Goal: Task Accomplishment & Management: Manage account settings

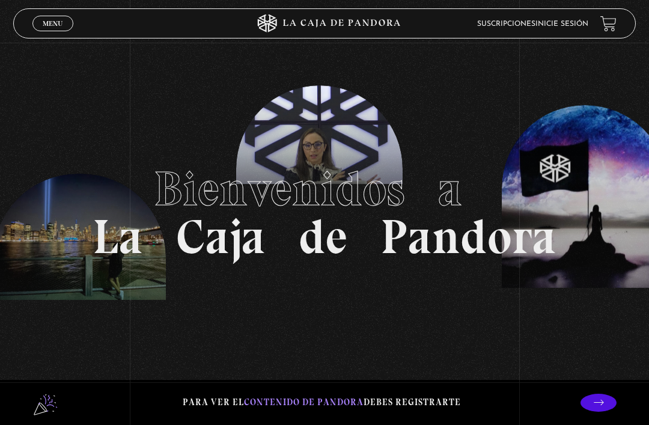
click at [573, 22] on link "Inicie sesión" at bounding box center [561, 23] width 53 height 7
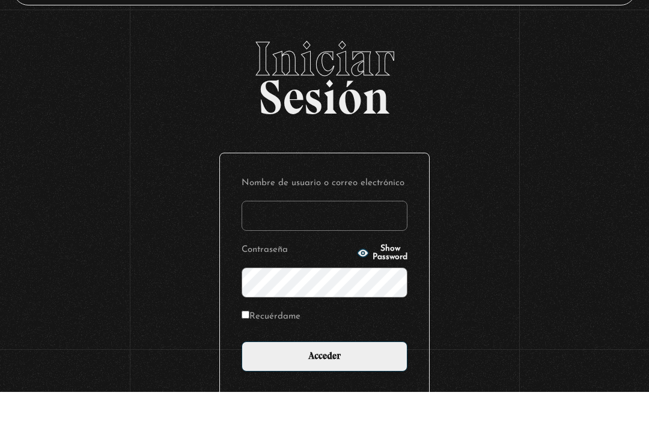
click at [276, 234] on input "Nombre de usuario o correo electrónico" at bounding box center [325, 249] width 166 height 30
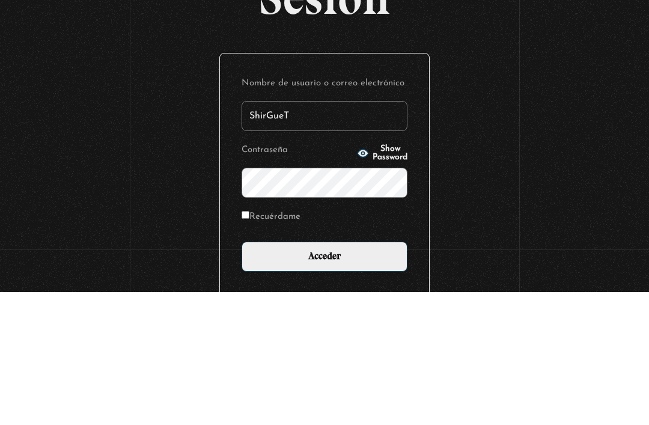
type input "ShirGueT"
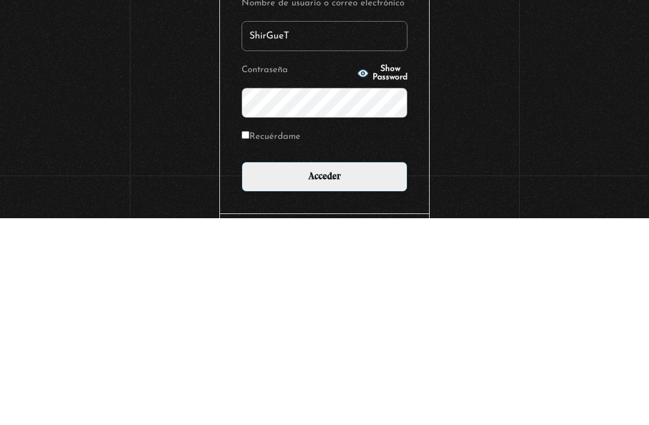
click at [327, 368] on input "Acceder" at bounding box center [325, 383] width 166 height 30
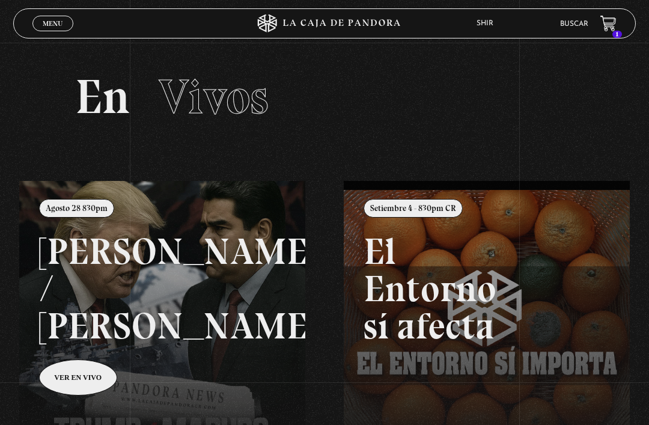
click at [219, 97] on span "Vivos" at bounding box center [214, 97] width 110 height 58
click at [612, 20] on icon at bounding box center [607, 23] width 15 height 14
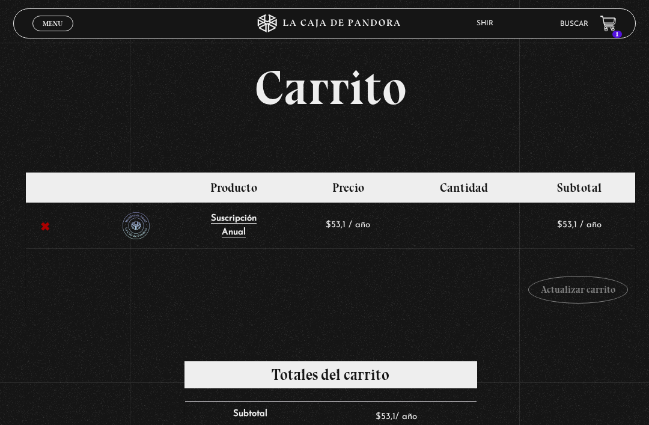
click at [53, 18] on link "Menu Cerrar" at bounding box center [52, 24] width 41 height 16
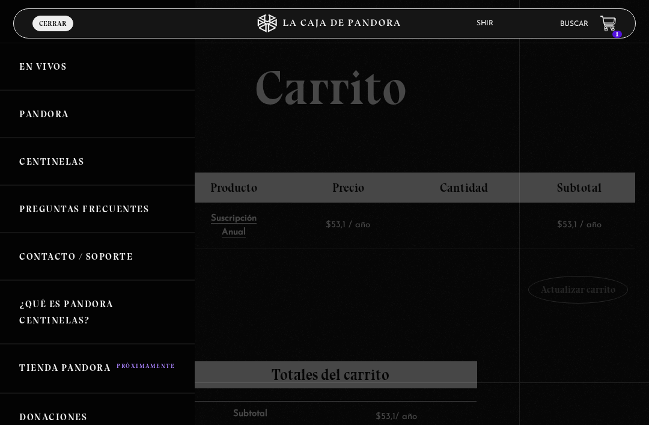
click at [44, 71] on link "En vivos" at bounding box center [97, 66] width 195 height 47
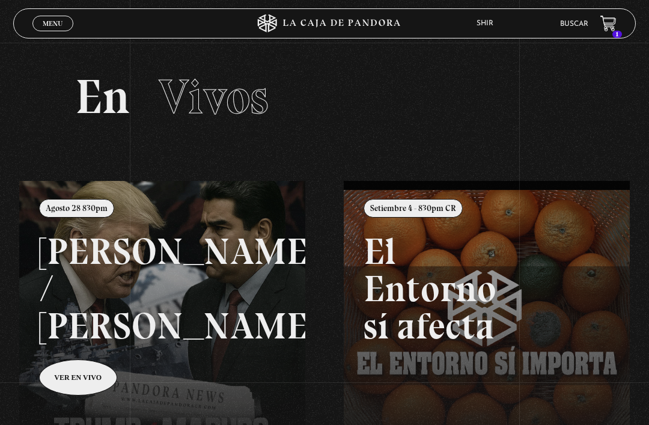
click at [56, 19] on link "Menu Cerrar" at bounding box center [52, 24] width 41 height 16
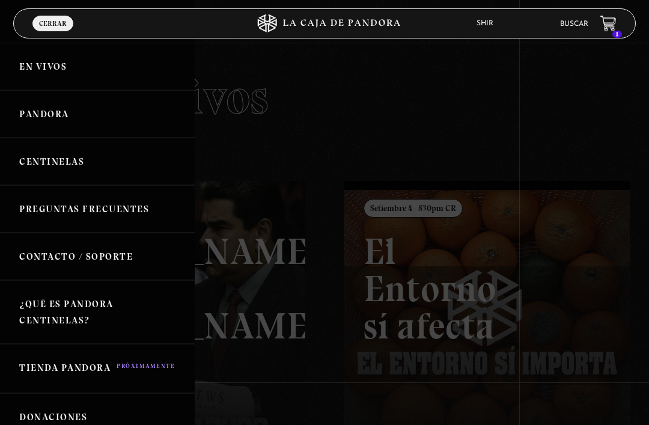
click at [41, 106] on link "Pandora" at bounding box center [97, 113] width 195 height 47
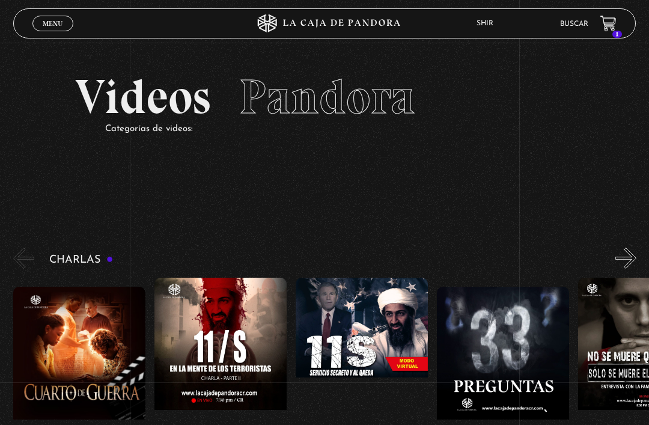
click at [619, 19] on header "Menu Cerrar Shir En vivos Pandora Centinelas Mi cuenta Salir [GEOGRAPHIC_DATA] 1" at bounding box center [324, 23] width 623 height 30
click at [606, 26] on icon at bounding box center [607, 23] width 15 height 14
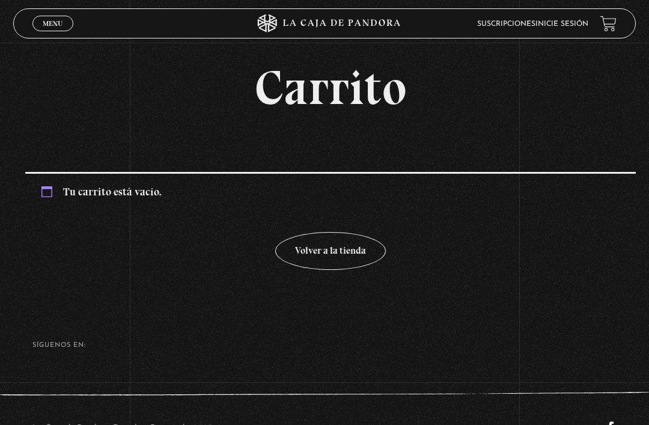
click at [325, 260] on link "Volver a la tienda" at bounding box center [330, 251] width 111 height 38
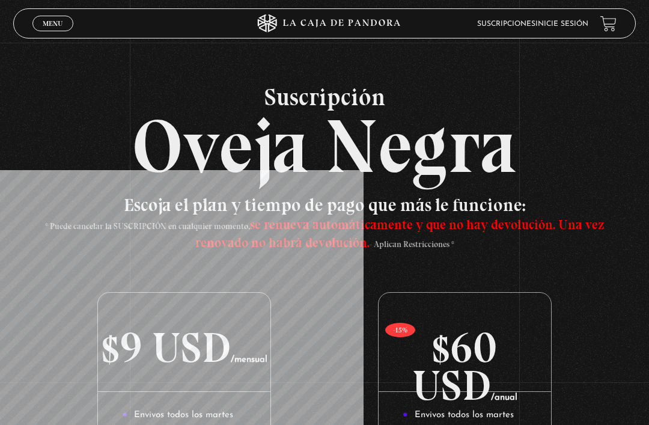
click at [52, 23] on span "Menu" at bounding box center [53, 23] width 20 height 7
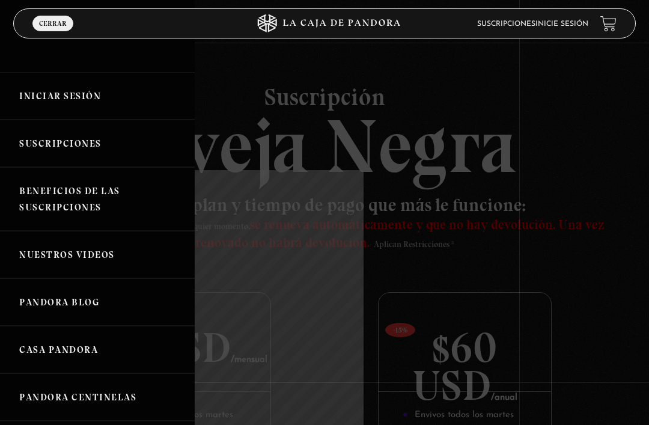
click at [33, 96] on link "Iniciar Sesión" at bounding box center [97, 95] width 195 height 47
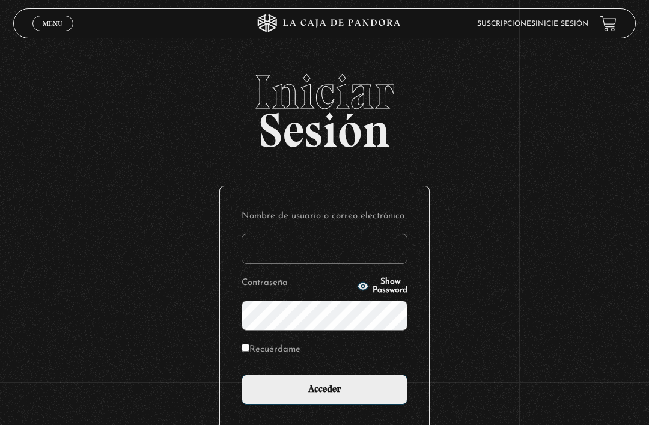
click at [67, 153] on div "Iniciar Sesión Nombre de usuario o correo electrónico Contraseña Show Password …" at bounding box center [324, 295] width 649 height 454
click at [297, 251] on input "Nombre de usuario o correo electrónico" at bounding box center [325, 249] width 166 height 30
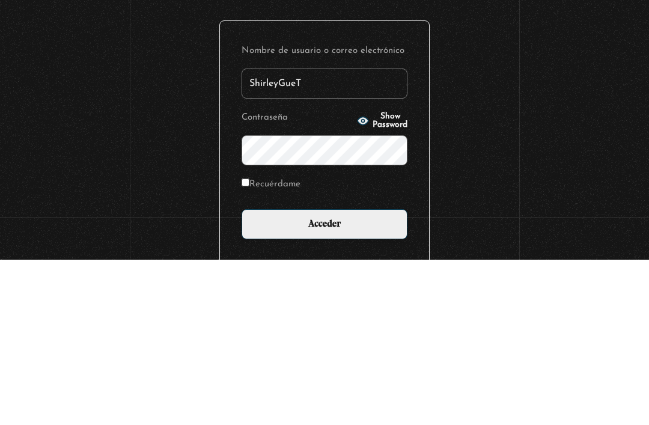
type input "ShirleyGueT"
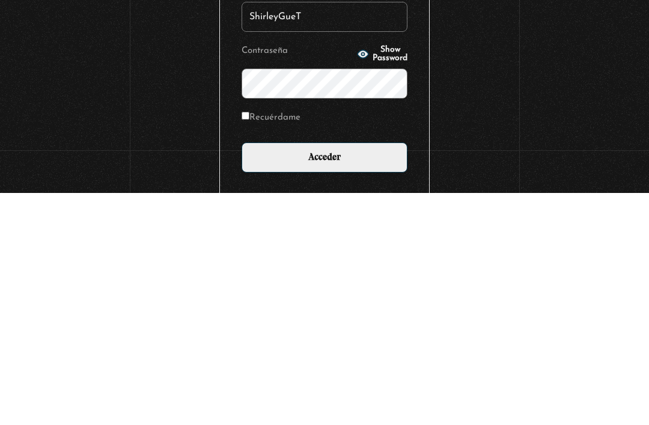
click at [330, 374] on input "Acceder" at bounding box center [325, 389] width 166 height 30
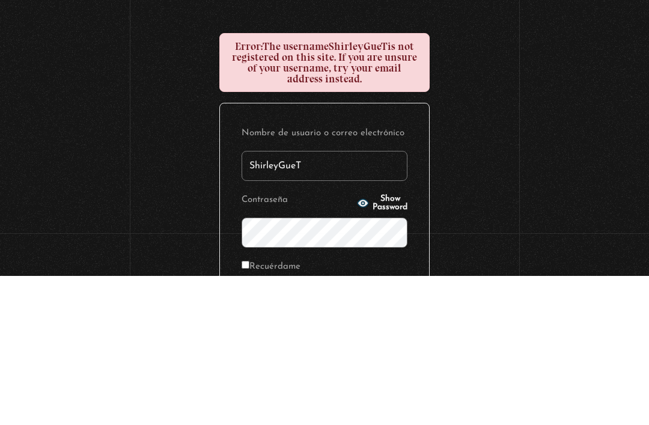
click at [515, 142] on div "Iniciar Sesión Error: The username ShirleyGueT is not registered on this site. …" at bounding box center [324, 328] width 649 height 520
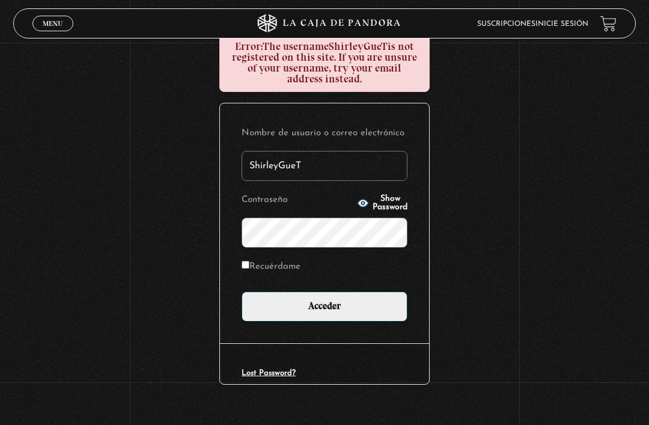
click at [279, 177] on input "ShirleyGueT" at bounding box center [325, 166] width 166 height 30
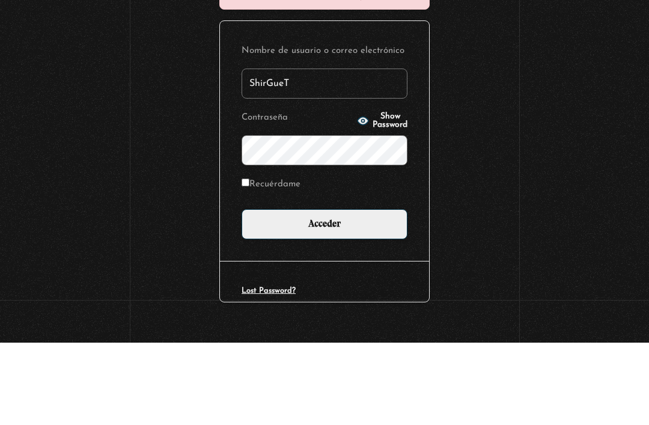
type input "ShirGueT"
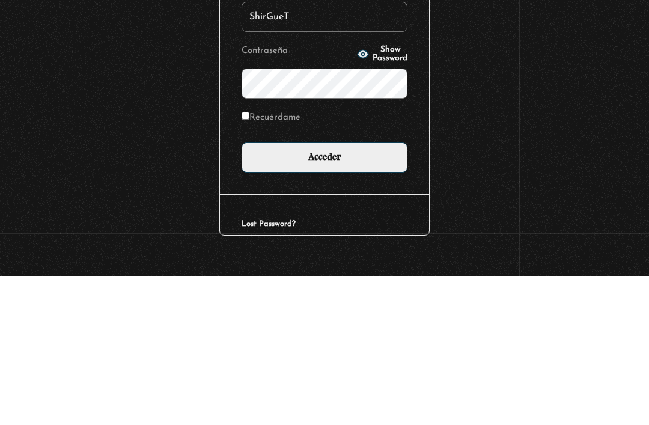
click at [379, 195] on span "Show Password" at bounding box center [390, 203] width 35 height 17
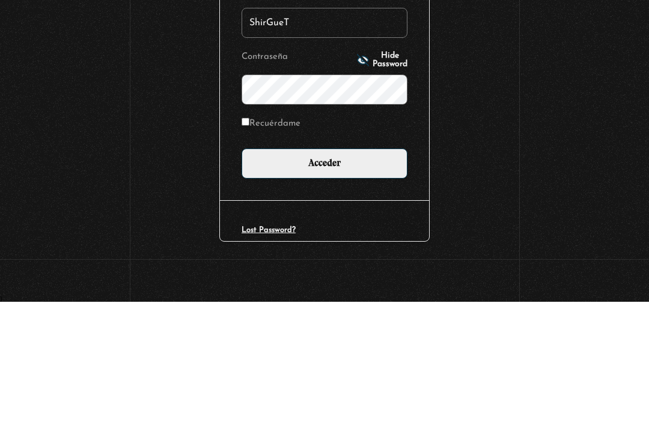
click at [321, 272] on input "Acceder" at bounding box center [325, 287] width 166 height 30
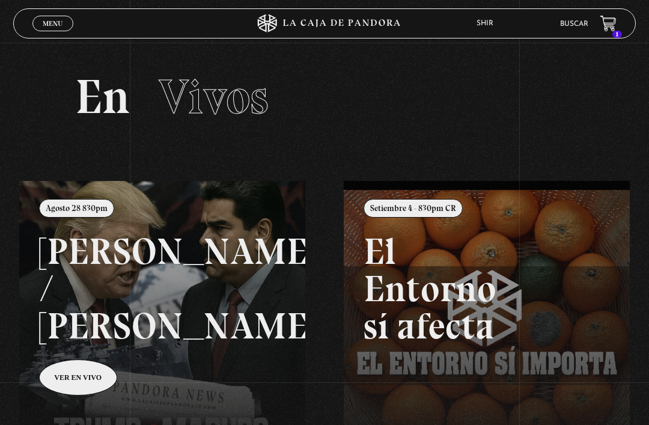
click at [57, 18] on link "Menu Cerrar" at bounding box center [52, 24] width 41 height 16
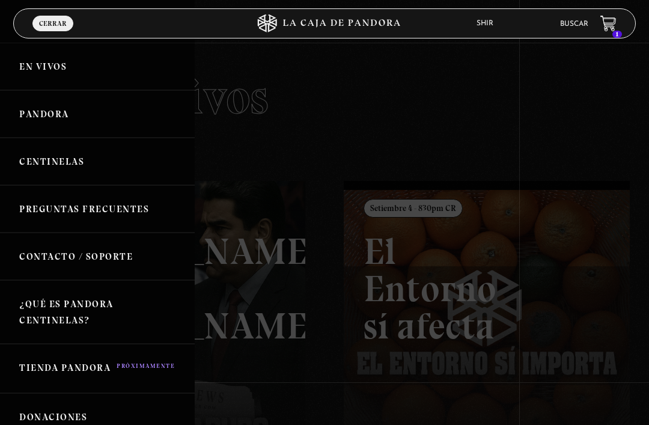
click at [44, 115] on link "Pandora" at bounding box center [97, 113] width 195 height 47
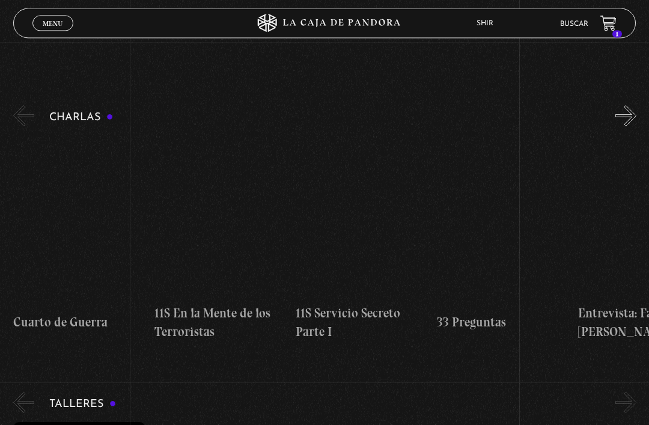
scroll to position [142, 0]
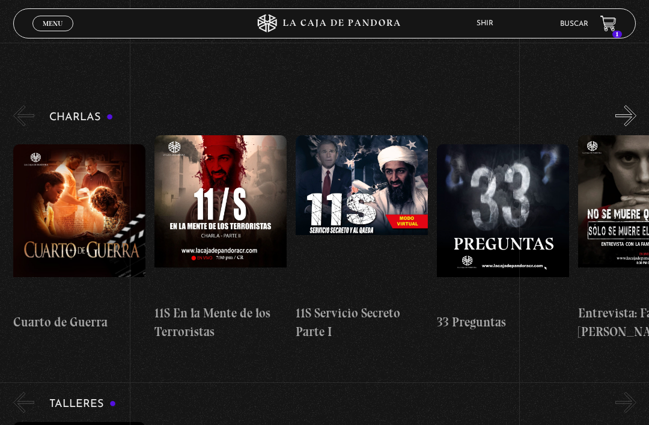
click at [50, 20] on span "Menu" at bounding box center [53, 23] width 20 height 7
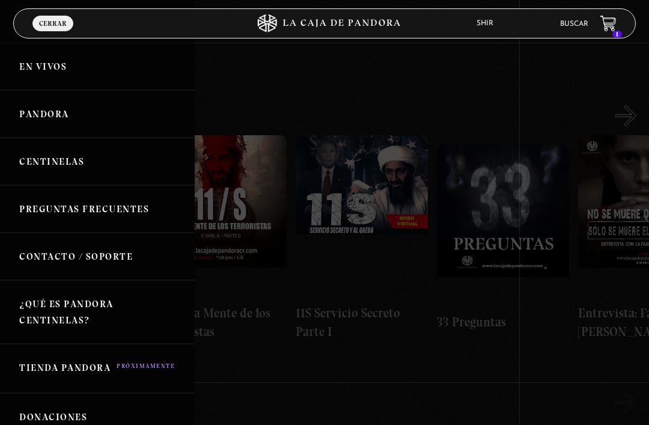
click at [50, 162] on link "Centinelas" at bounding box center [97, 161] width 195 height 47
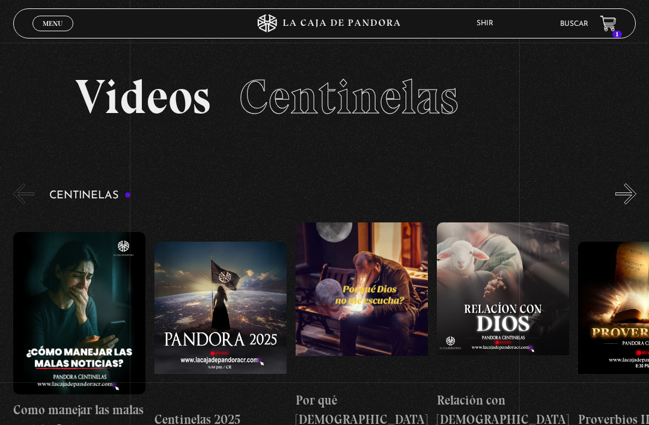
click at [610, 19] on icon at bounding box center [607, 23] width 15 height 14
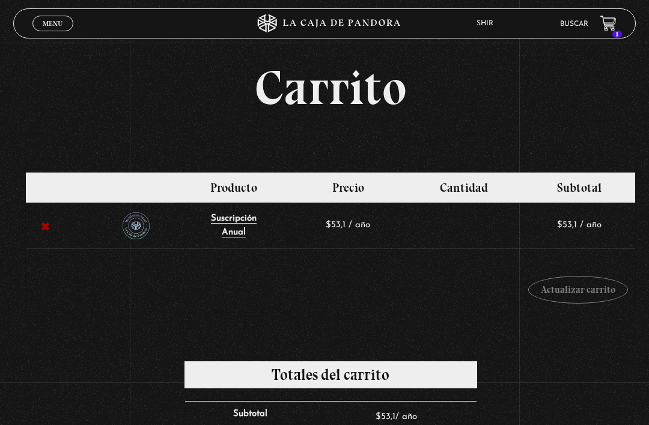
click at [46, 228] on link "×" at bounding box center [44, 226] width 23 height 23
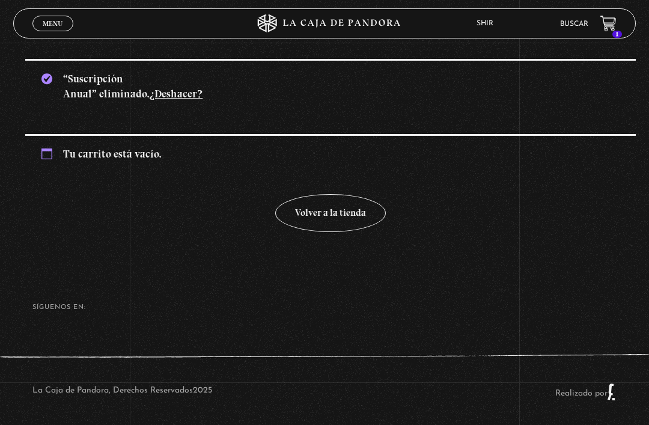
scroll to position [117, 0]
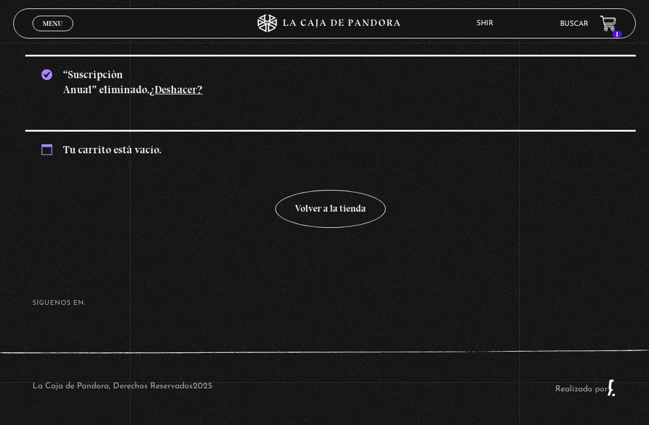
click at [50, 18] on link "Menu Cerrar" at bounding box center [52, 24] width 41 height 16
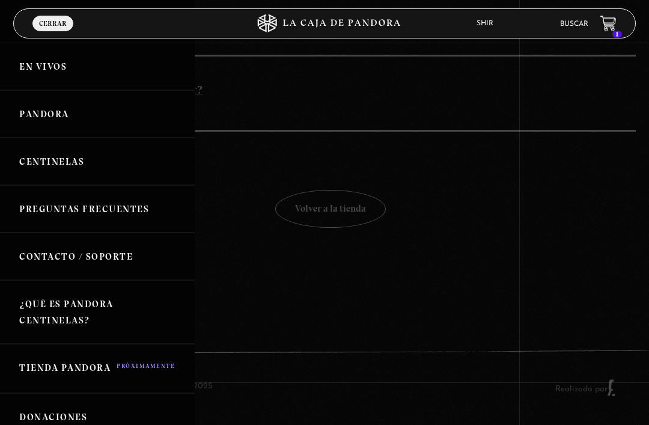
click at [42, 67] on link "En vivos" at bounding box center [97, 66] width 195 height 47
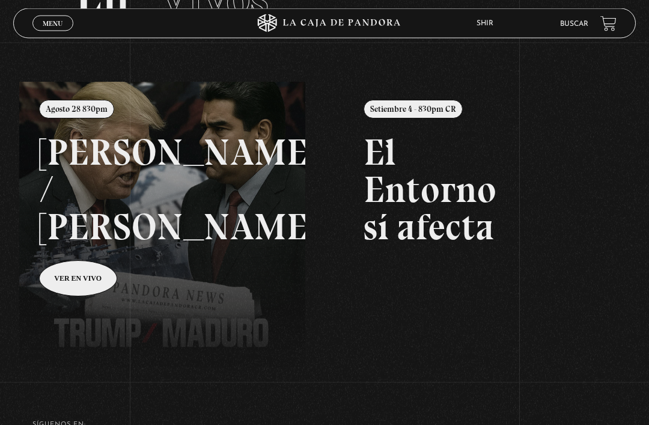
scroll to position [99, 0]
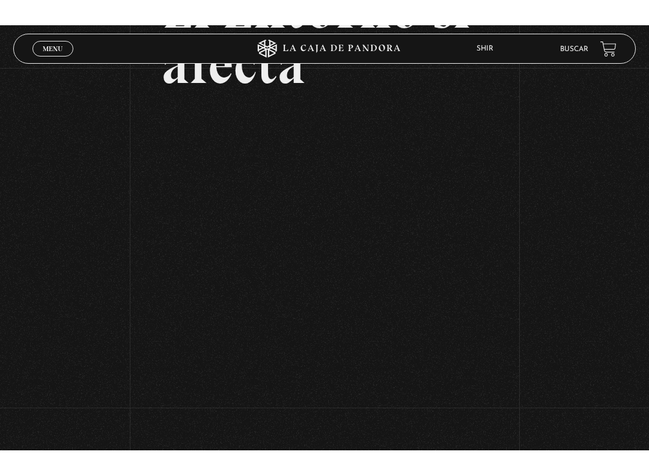
scroll to position [12, 0]
